Goal: Task Accomplishment & Management: Use online tool/utility

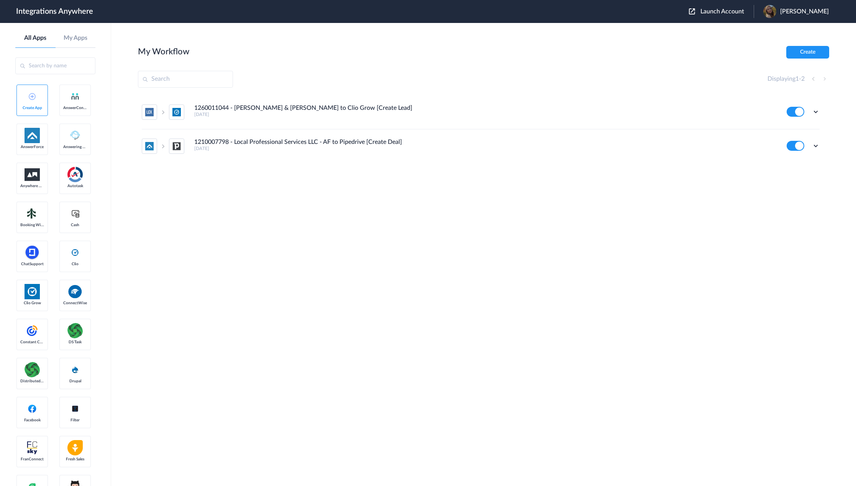
click at [717, 11] on span "Launch Account" at bounding box center [722, 11] width 44 height 6
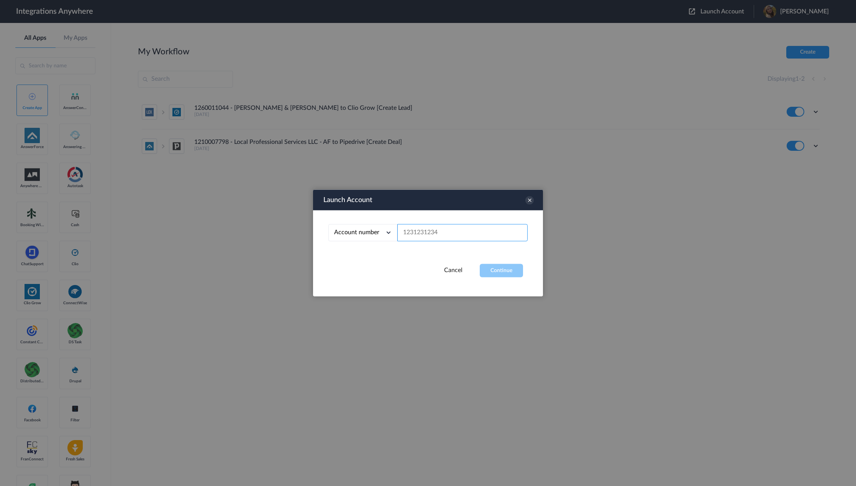
click at [426, 231] on input "text" at bounding box center [462, 232] width 130 height 17
paste input "7046281649"
type input "7046281649"
click at [510, 265] on button "Continue" at bounding box center [500, 270] width 43 height 13
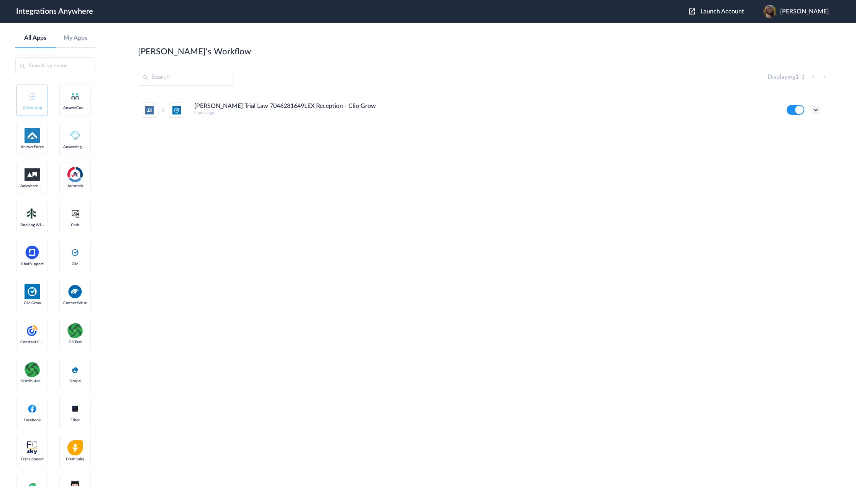
click at [816, 107] on icon at bounding box center [816, 110] width 8 height 8
click at [795, 139] on link "Task history" at bounding box center [793, 141] width 37 height 5
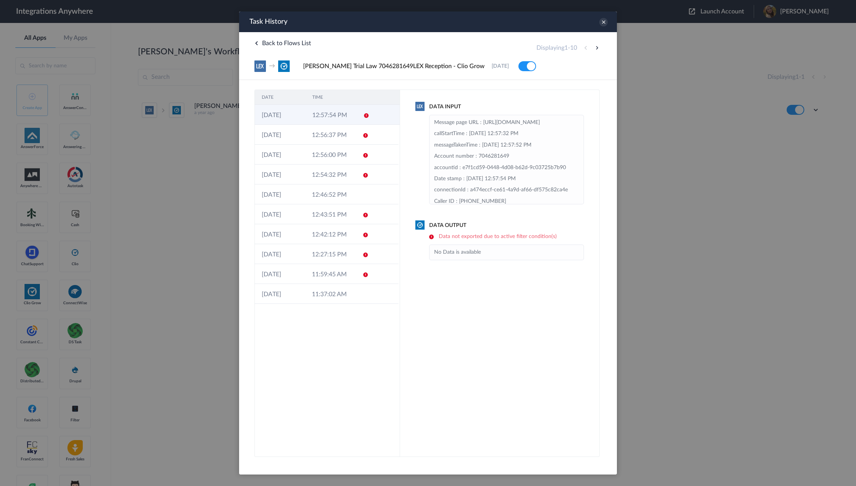
click at [353, 115] on td "12:57:54 PM" at bounding box center [330, 115] width 51 height 20
click at [341, 116] on td "12:57:54 PM" at bounding box center [330, 115] width 50 height 20
click at [330, 144] on td "12:56:37 PM" at bounding box center [330, 135] width 50 height 20
click at [333, 119] on td "12:57:54 PM" at bounding box center [330, 115] width 51 height 20
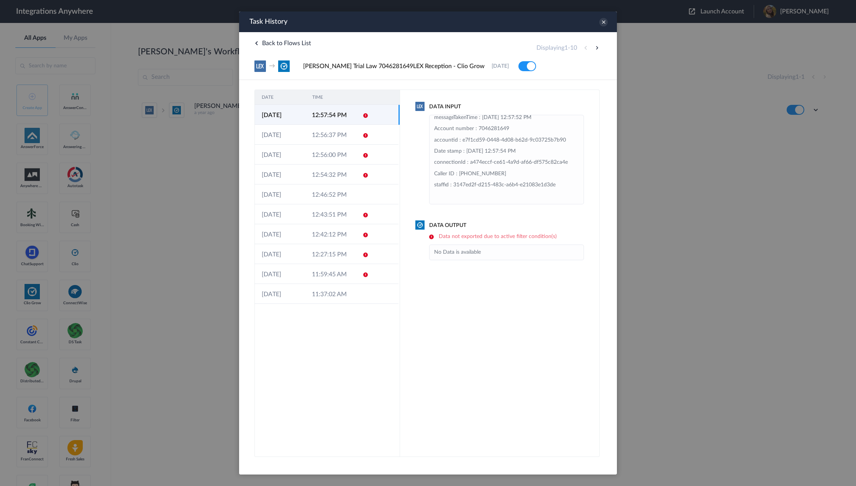
click at [477, 252] on li "No Data is available" at bounding box center [506, 252] width 145 height 11
click at [349, 140] on td "12:56:37 PM" at bounding box center [330, 135] width 50 height 20
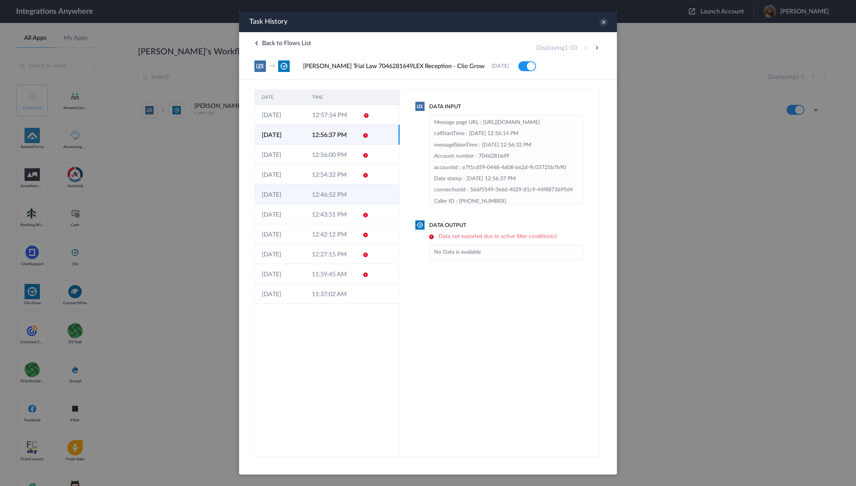
click at [366, 191] on td at bounding box center [362, 195] width 15 height 20
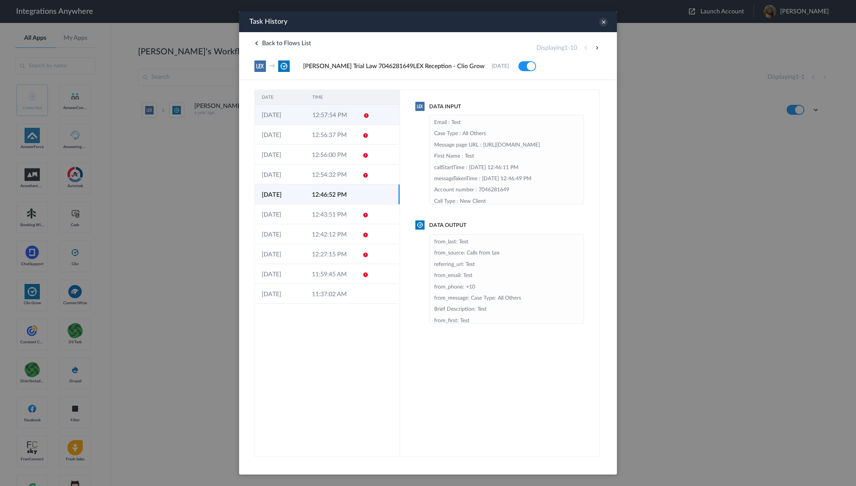
click at [321, 115] on td "12:57:54 PM" at bounding box center [330, 115] width 51 height 20
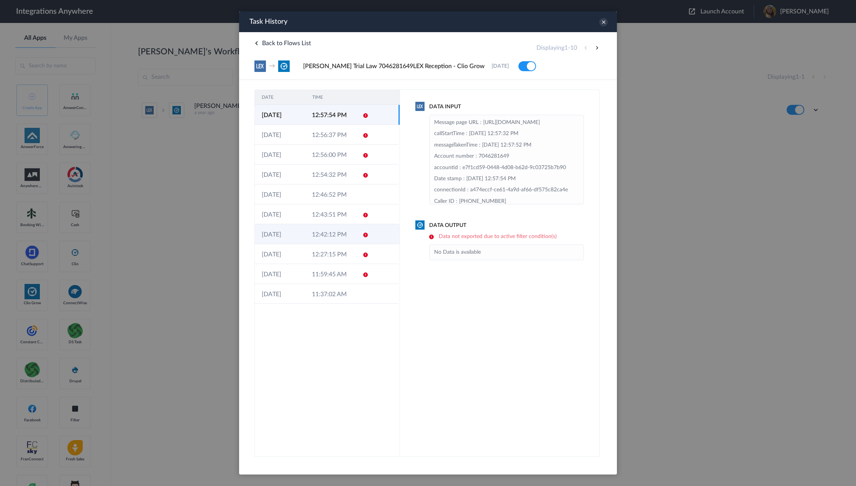
click at [373, 231] on td at bounding box center [384, 234] width 29 height 20
click at [368, 252] on icon at bounding box center [365, 255] width 6 height 6
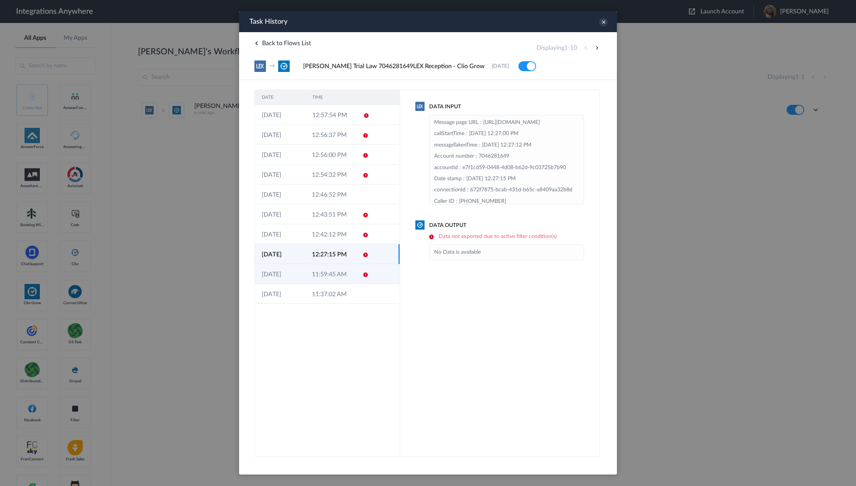
click at [365, 276] on icon at bounding box center [365, 275] width 6 height 6
click at [373, 119] on td at bounding box center [384, 115] width 29 height 20
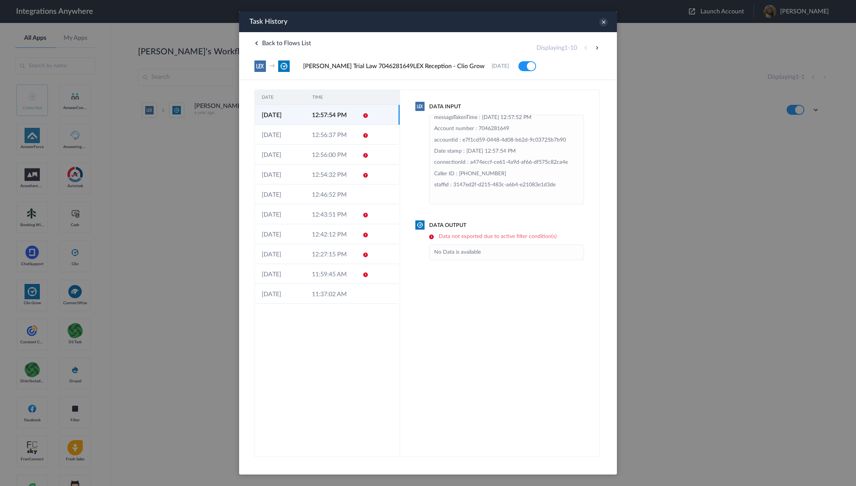
scroll to position [61, 0]
click at [600, 25] on icon at bounding box center [603, 22] width 8 height 8
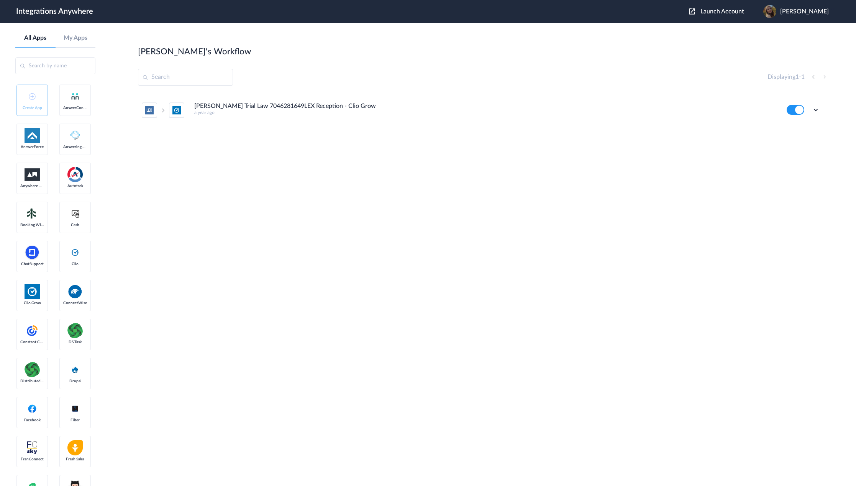
click at [819, 106] on div "Edit Task history Delete" at bounding box center [802, 110] width 33 height 10
click at [815, 113] on icon at bounding box center [816, 110] width 8 height 8
click at [798, 134] on li "Edit" at bounding box center [794, 128] width 50 height 14
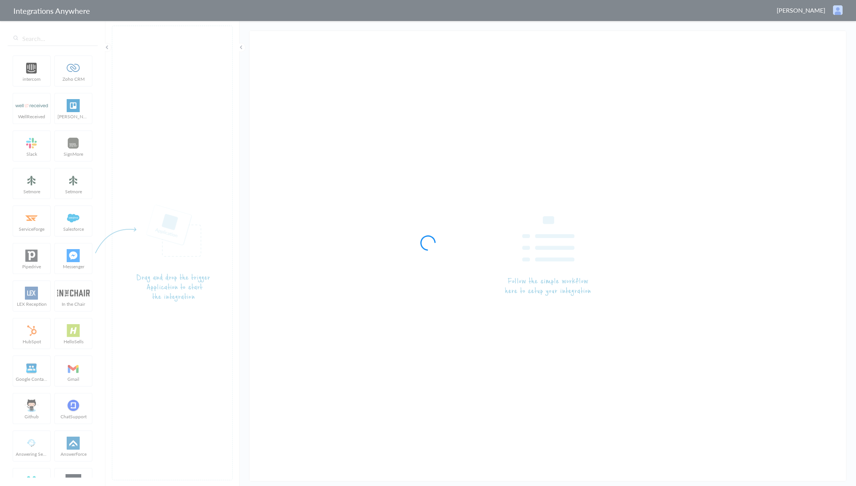
type input "[PERSON_NAME] Trial Law 7046281649LEX Reception - Clio Grow"
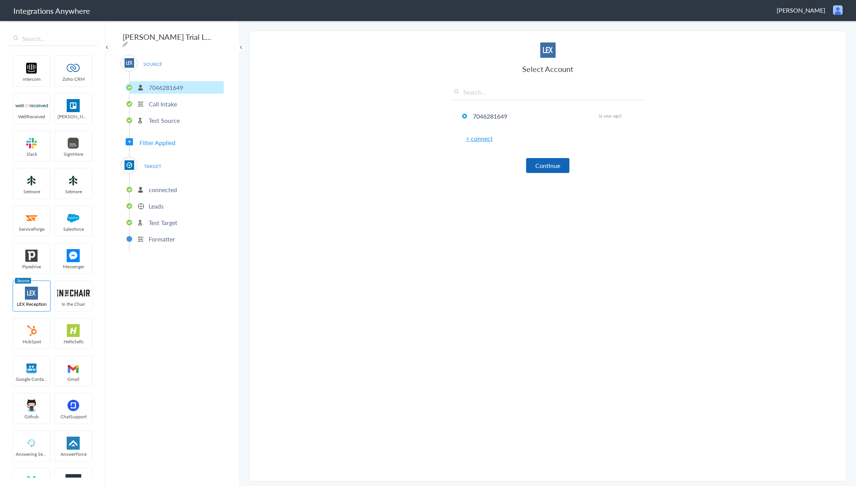
click at [548, 163] on button "Continue" at bounding box center [547, 165] width 43 height 15
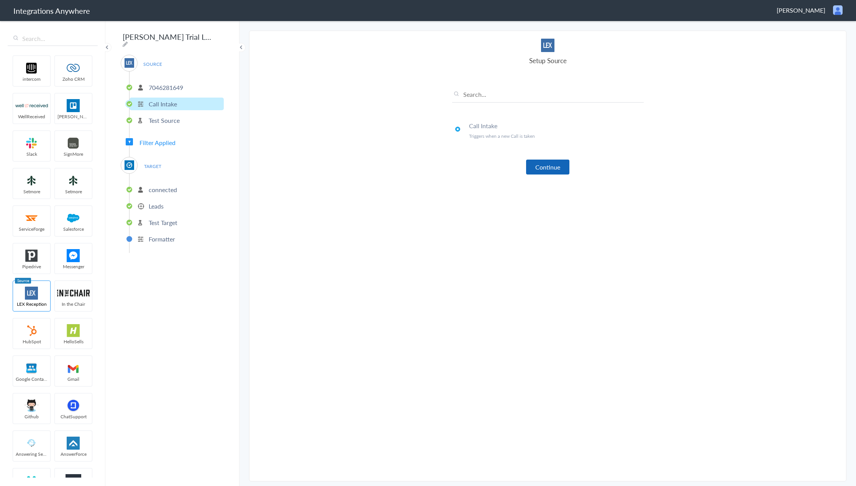
click at [548, 166] on button "Continue" at bounding box center [547, 167] width 43 height 15
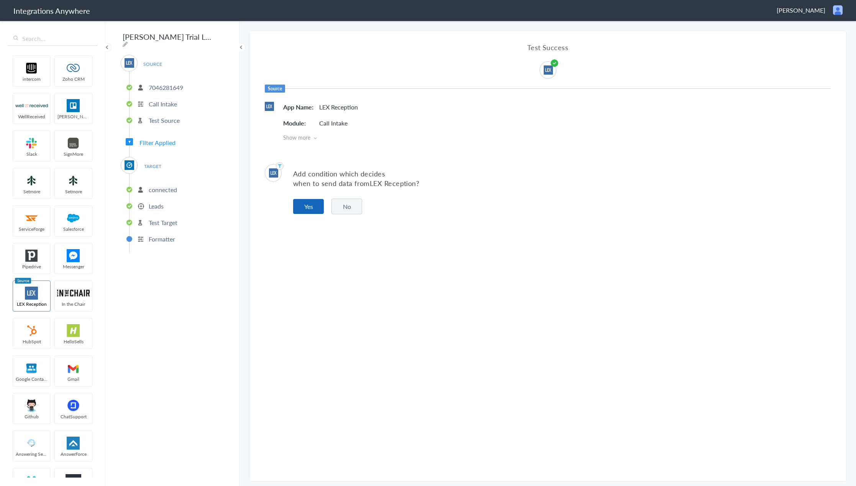
click at [311, 211] on button "Yes" at bounding box center [308, 206] width 31 height 15
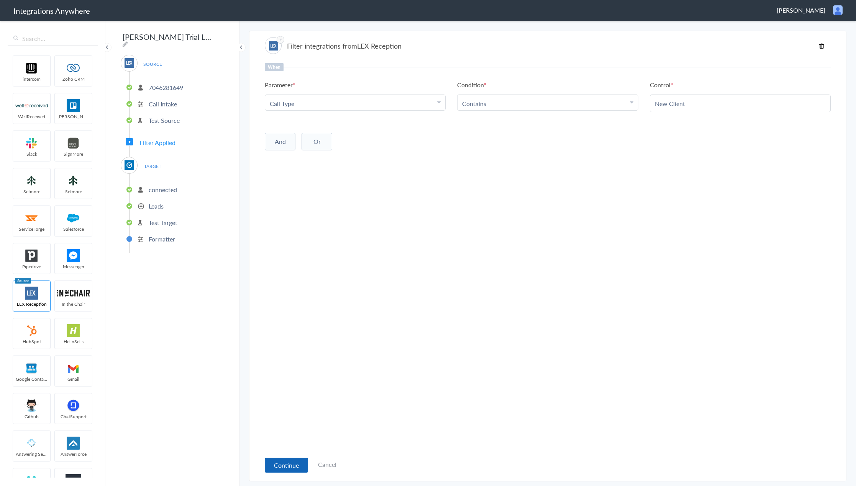
click at [293, 466] on button "Continue" at bounding box center [286, 465] width 43 height 15
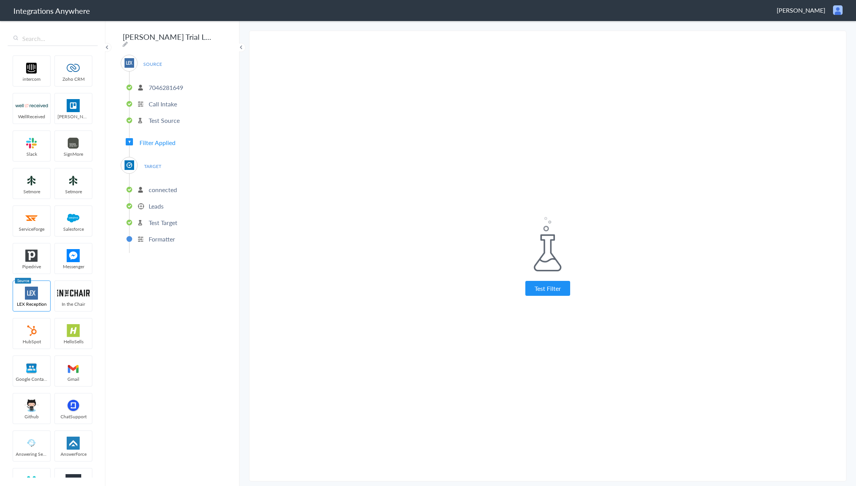
click at [153, 164] on span "TARGET" at bounding box center [152, 166] width 29 height 10
click at [162, 188] on p "connected" at bounding box center [163, 189] width 28 height 9
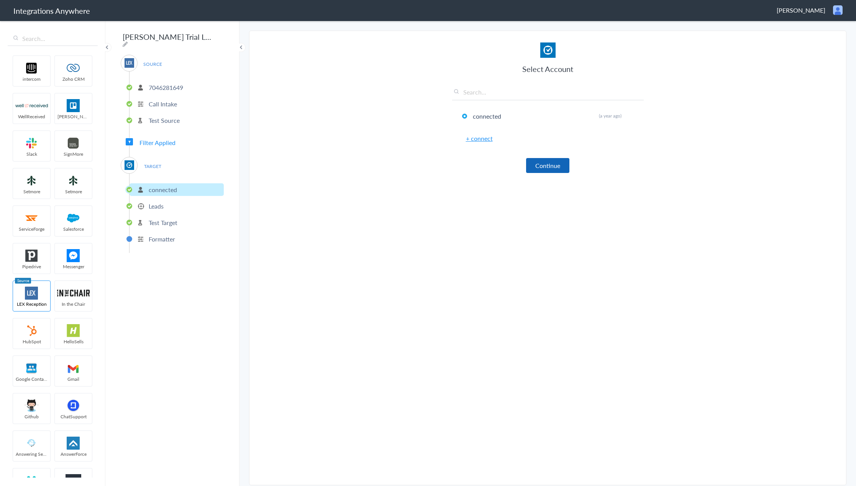
click at [530, 163] on button "Continue" at bounding box center [547, 165] width 43 height 15
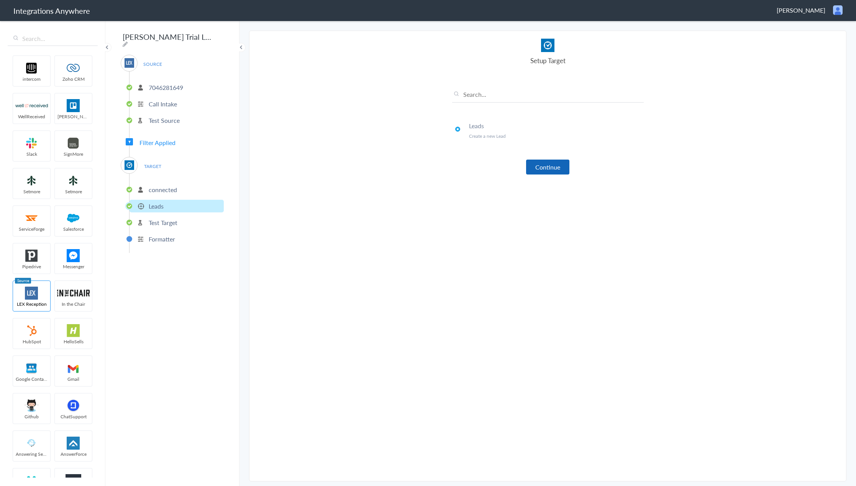
click at [548, 173] on button "Continue" at bounding box center [547, 167] width 43 height 15
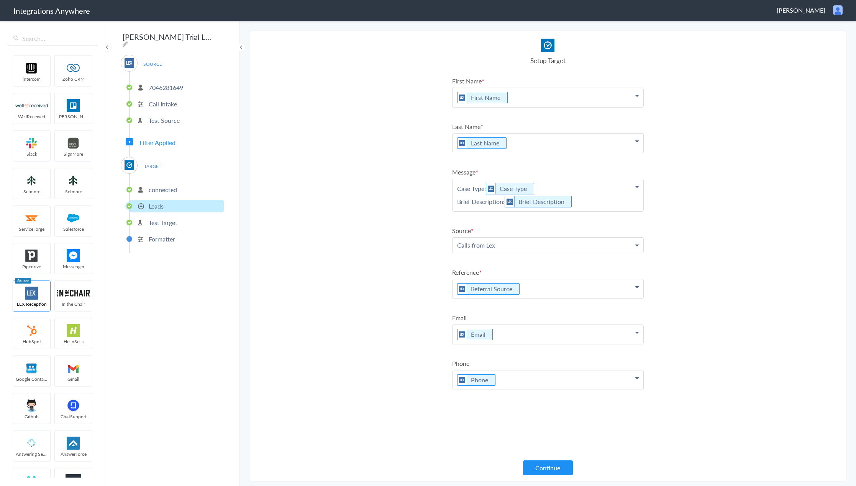
click at [529, 336] on p "Email" at bounding box center [547, 334] width 191 height 19
click at [502, 371] on link "Email" at bounding box center [547, 368] width 191 height 16
click at [554, 351] on p "Email Email" at bounding box center [547, 344] width 191 height 19
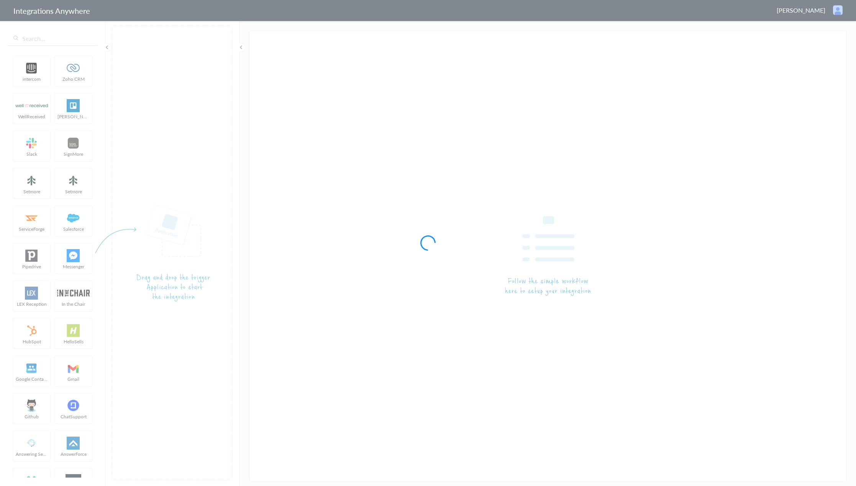
type input "[PERSON_NAME] Trial Law 7046281649LEX Reception - Clio Grow"
